Goal: Task Accomplishment & Management: Use online tool/utility

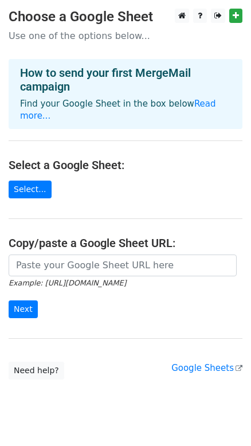
scroll to position [24, 0]
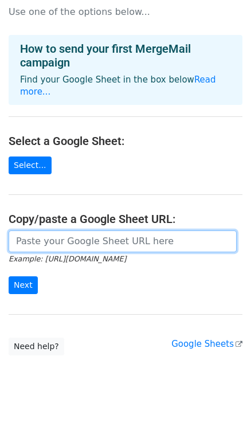
click at [58, 246] on input "url" at bounding box center [123, 241] width 228 height 22
click at [137, 248] on input "url" at bounding box center [123, 241] width 228 height 22
paste input "[URL][DOMAIN_NAME]"
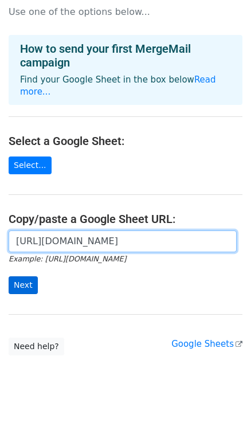
type input "https://docs.google.com/spreadsheets/d/1nE5VWUs2LyipUZKdgFN1RlIMWKhspBqD2lq-G6p…"
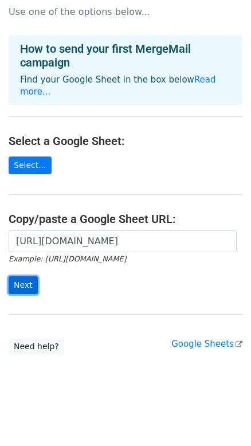
click at [28, 289] on input "Next" at bounding box center [23, 285] width 29 height 18
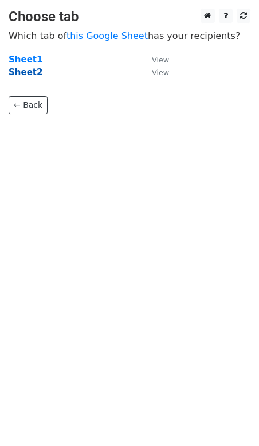
click at [18, 76] on strong "Sheet2" at bounding box center [26, 72] width 34 height 10
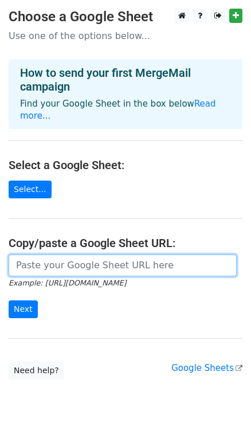
click at [47, 265] on input "url" at bounding box center [123, 266] width 228 height 22
click at [72, 263] on input "url" at bounding box center [123, 266] width 228 height 22
paste input "https://docs.google.com/spreadsheets/d/1nE5VWUs2LyipUZKdgFN1RlIMWKhspBqD2lq-G6p…"
type input "https://docs.google.com/spreadsheets/d/1nE5VWUs2LyipUZKdgFN1RlIMWKhspBqD2lq-G6p…"
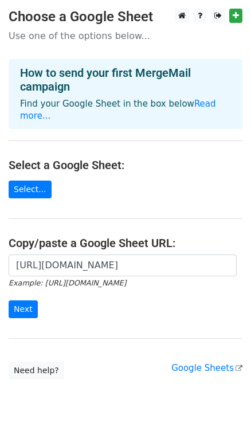
scroll to position [0, 0]
click at [28, 310] on input "Next" at bounding box center [23, 309] width 29 height 18
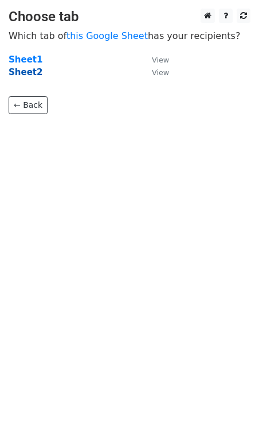
click at [33, 74] on strong "Sheet2" at bounding box center [26, 72] width 34 height 10
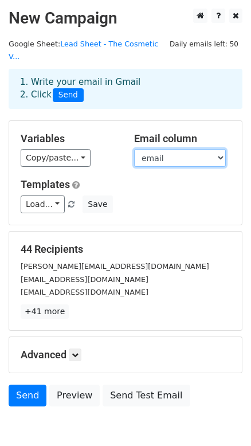
click at [167, 149] on select "Name email" at bounding box center [180, 158] width 92 height 18
click at [134, 149] on select "Name email" at bounding box center [180, 158] width 92 height 18
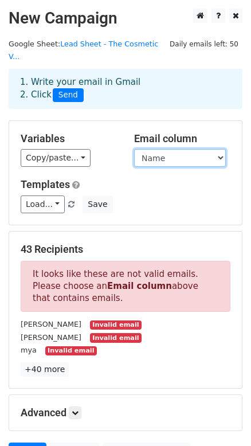
click at [174, 152] on select "Name email" at bounding box center [180, 158] width 92 height 18
select select "email"
click at [134, 149] on select "Name email" at bounding box center [180, 158] width 92 height 18
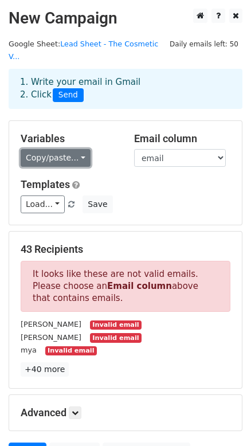
click at [52, 149] on link "Copy/paste..." at bounding box center [56, 158] width 70 height 18
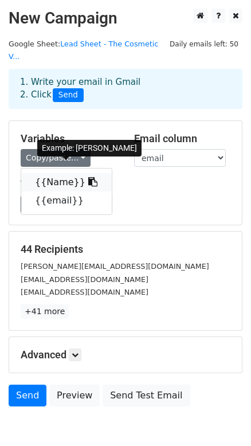
click at [45, 173] on link "{{Name}}" at bounding box center [66, 182] width 91 height 18
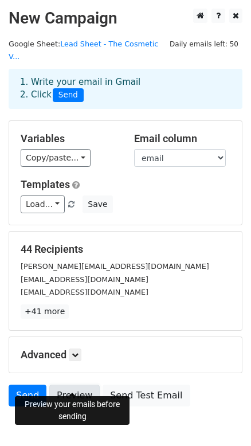
click at [73, 385] on link "Preview" at bounding box center [74, 396] width 50 height 22
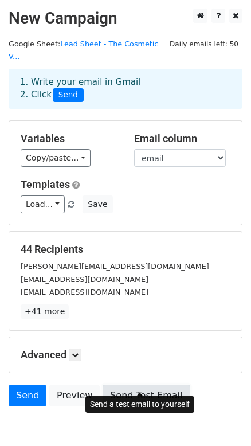
click at [144, 386] on link "Send Test Email" at bounding box center [146, 396] width 87 height 22
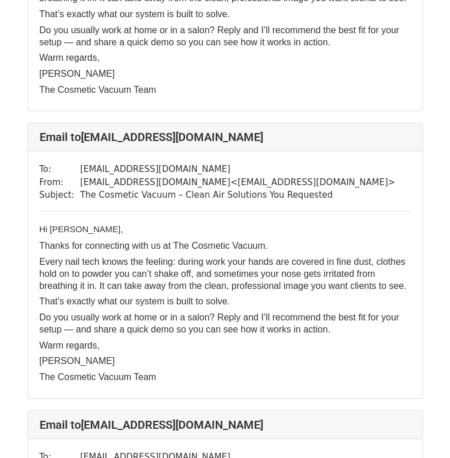
scroll to position [4701, 0]
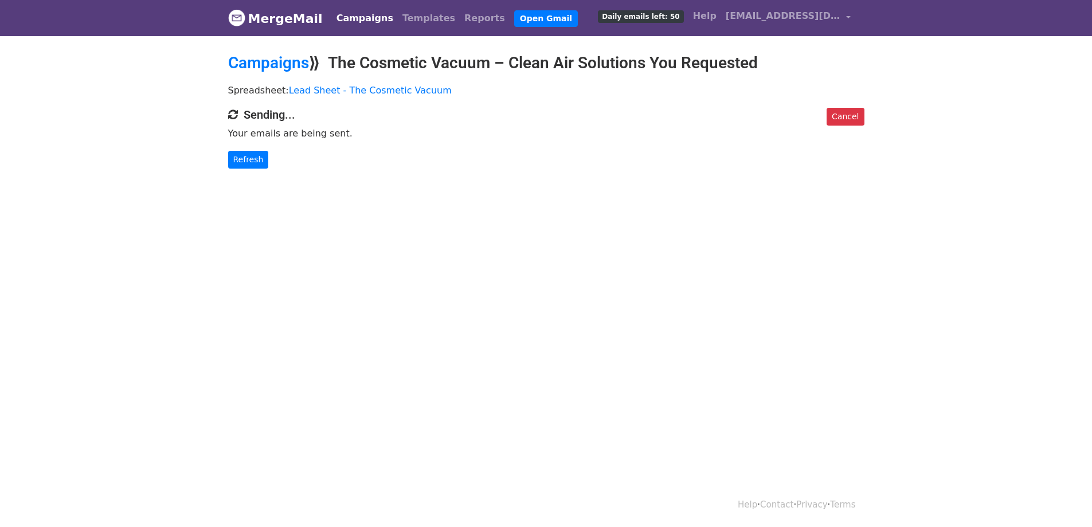
click at [245, 149] on div "Cancel Sending... Your emails are being sent. Refresh" at bounding box center [546, 138] width 653 height 61
click at [249, 159] on link "Refresh" at bounding box center [248, 160] width 41 height 18
